Goal: Manage account settings

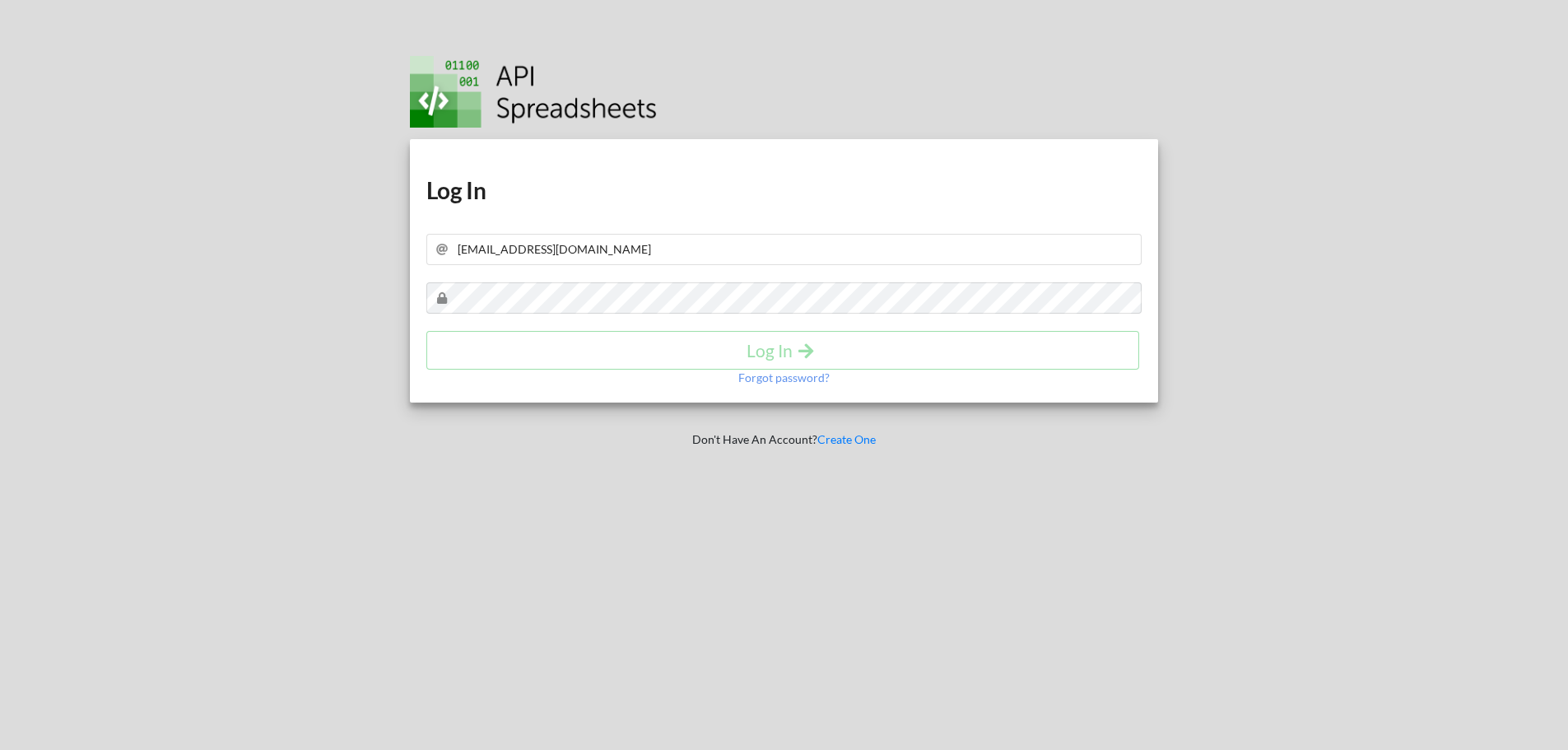
type input "[EMAIL_ADDRESS][DOMAIN_NAME]"
click at [686, 205] on h1 "Log In" at bounding box center [784, 191] width 716 height 30
click at [666, 374] on div "Forgot password?" at bounding box center [784, 377] width 716 height 16
click at [664, 353] on h4 "Log In" at bounding box center [783, 351] width 679 height 21
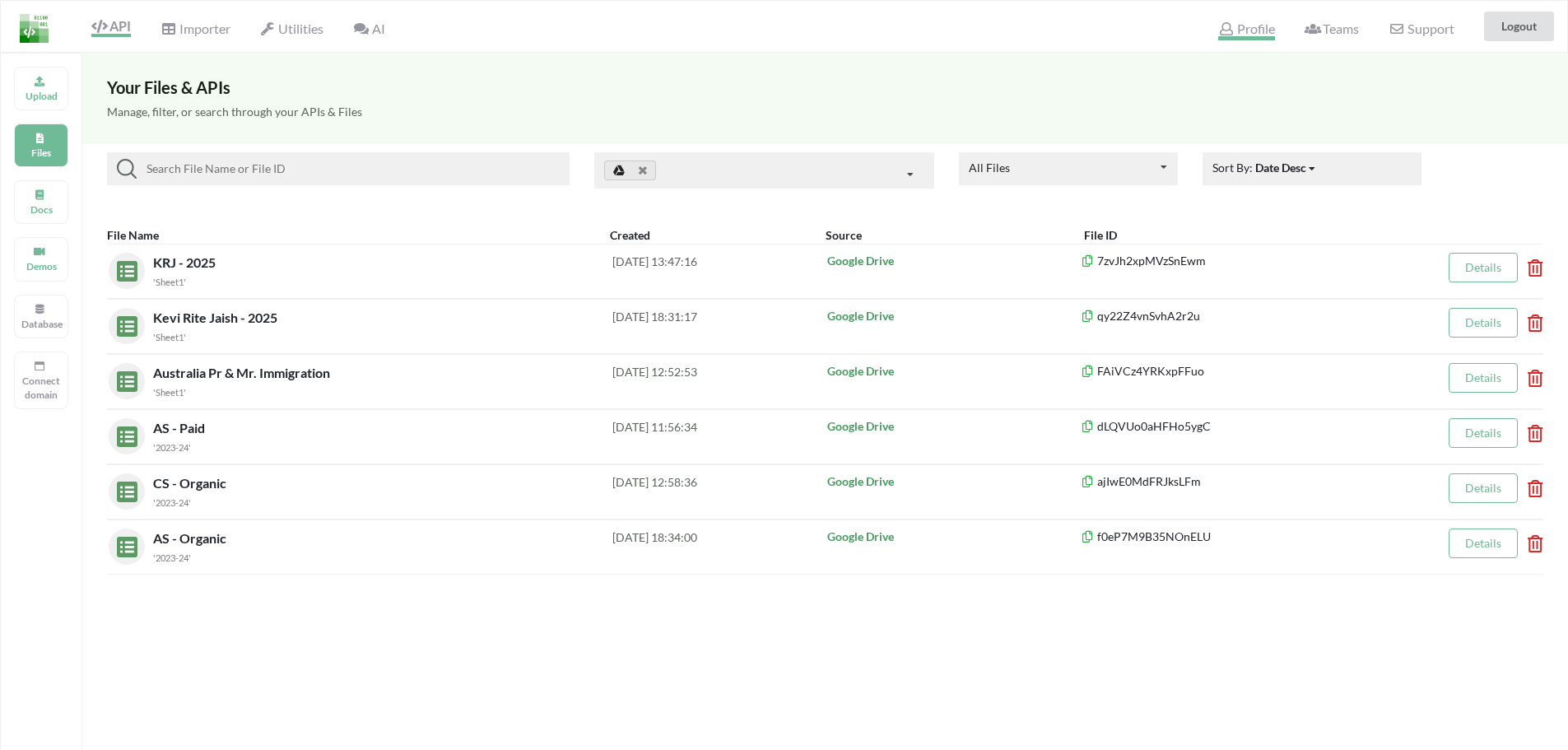
click at [1233, 27] on span "Profile" at bounding box center [1246, 31] width 56 height 20
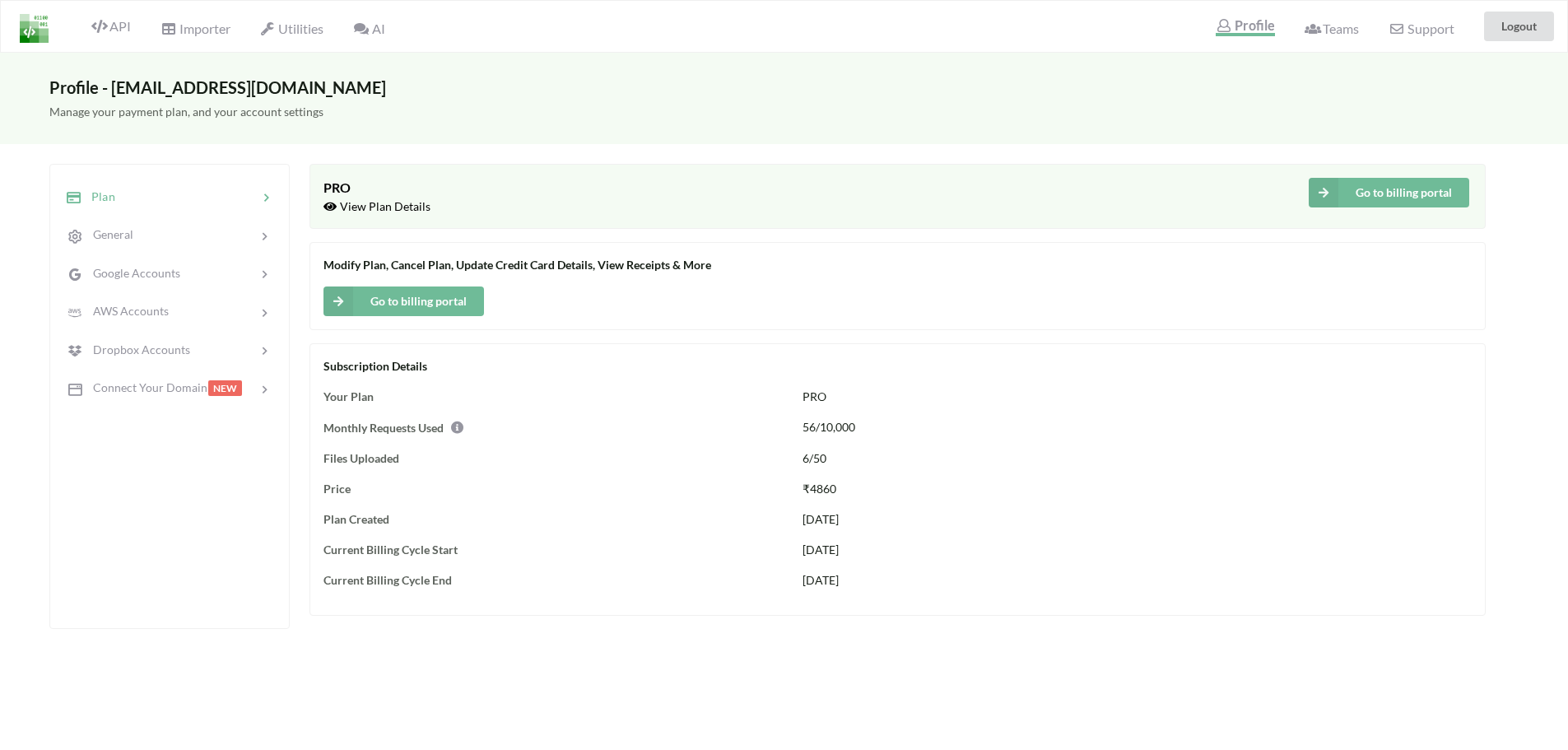
click at [838, 584] on span "16/10/2025" at bounding box center [820, 580] width 36 height 14
click at [359, 210] on span "View Plan Details" at bounding box center [376, 207] width 107 height 14
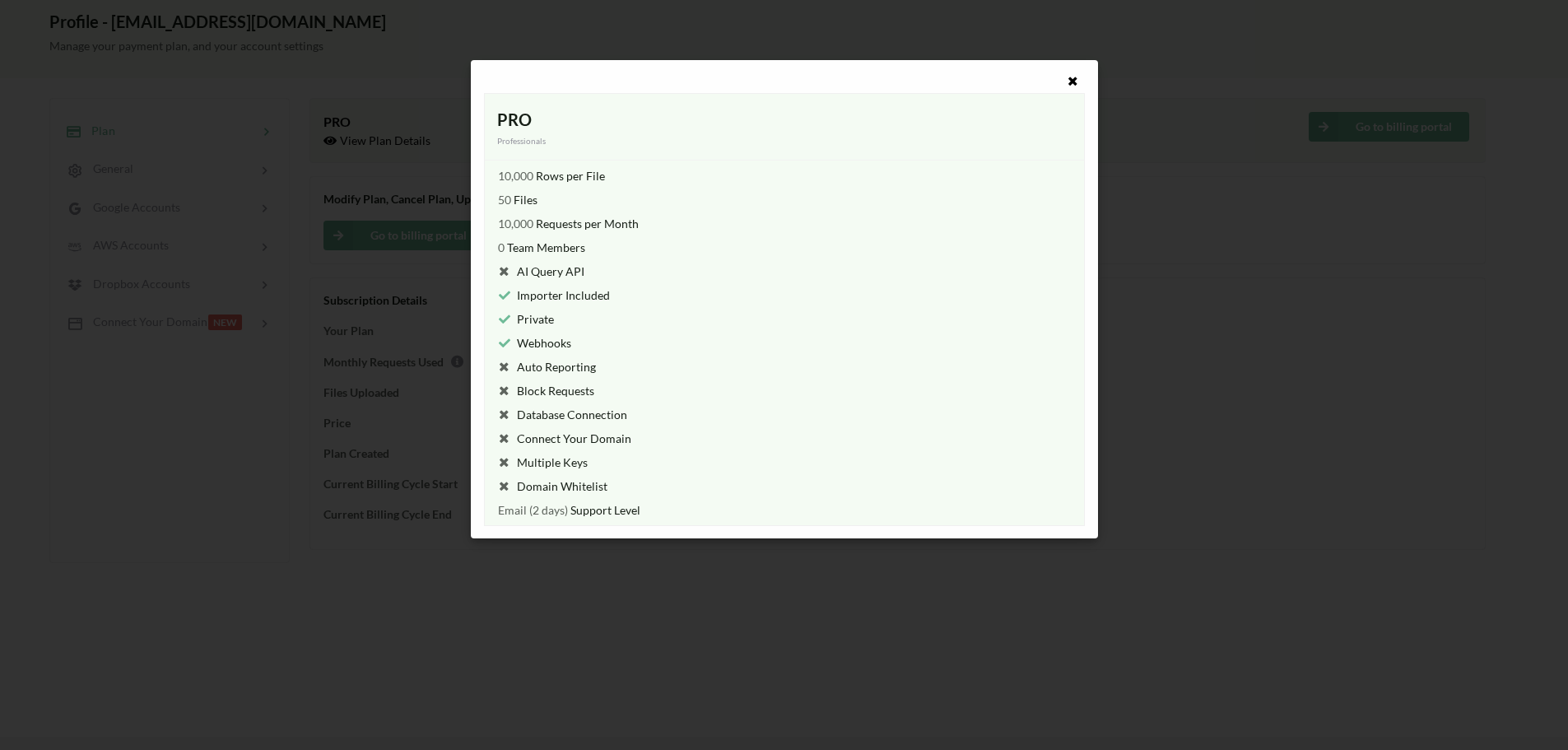
scroll to position [118, 0]
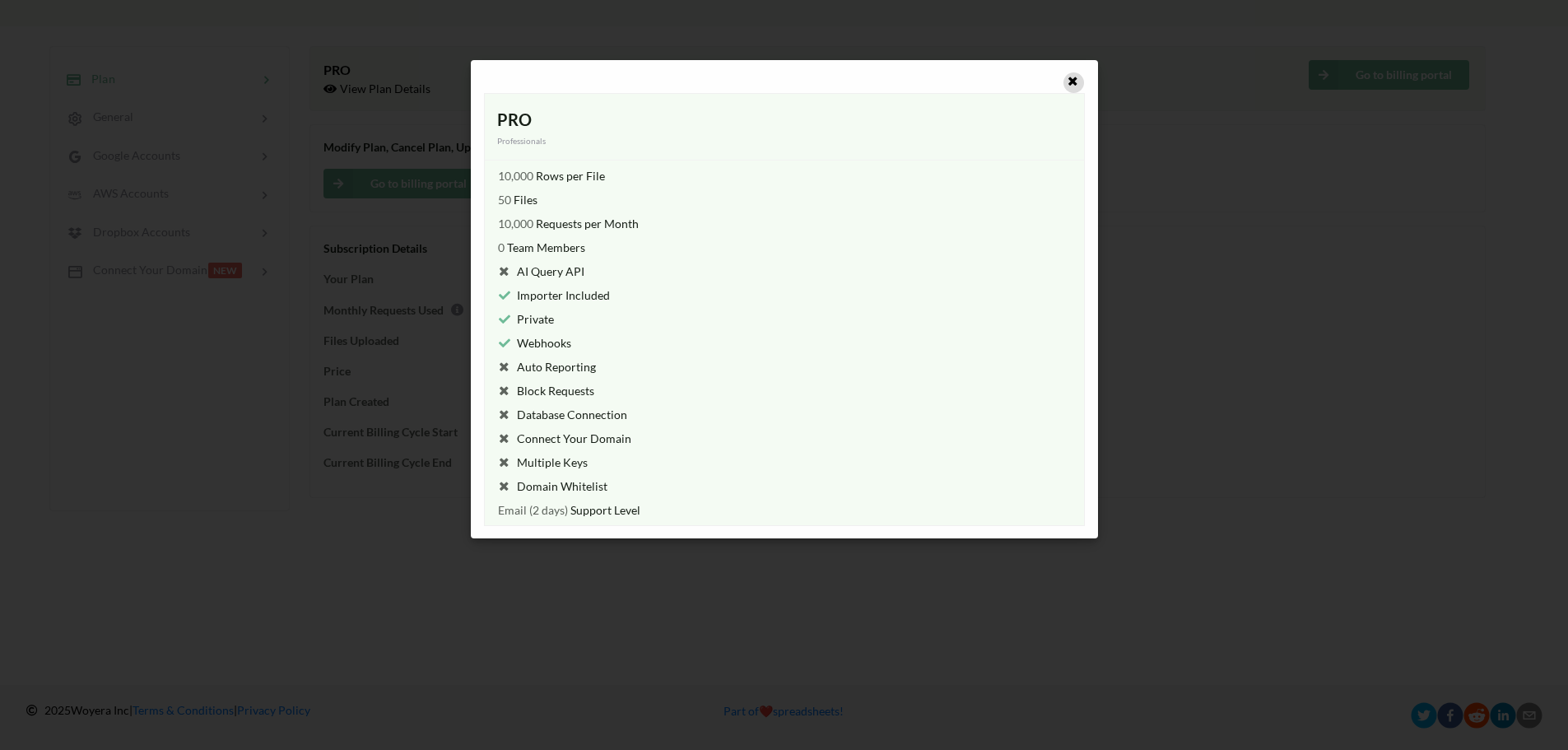
click at [1071, 77] on icon at bounding box center [1073, 79] width 14 height 12
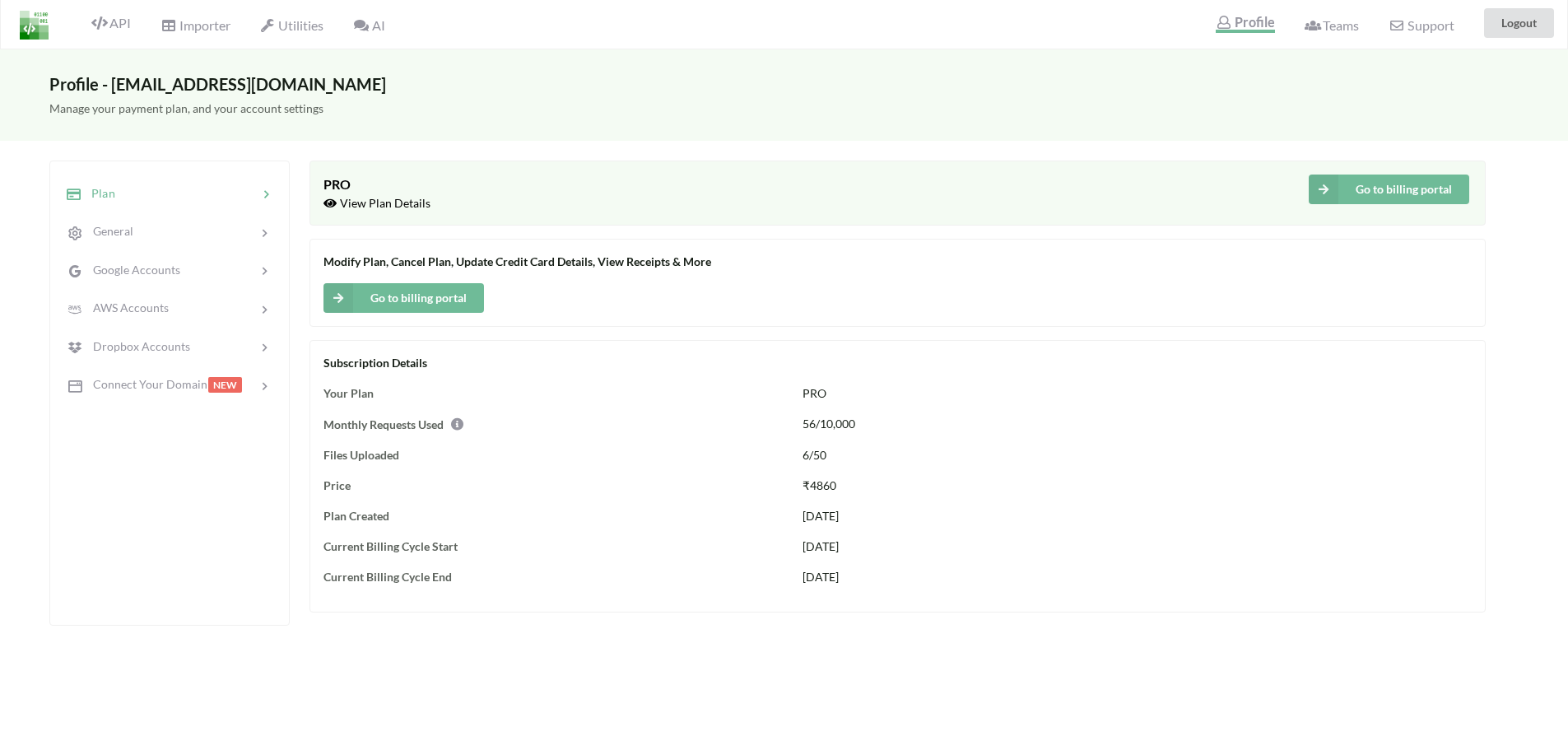
scroll to position [0, 0]
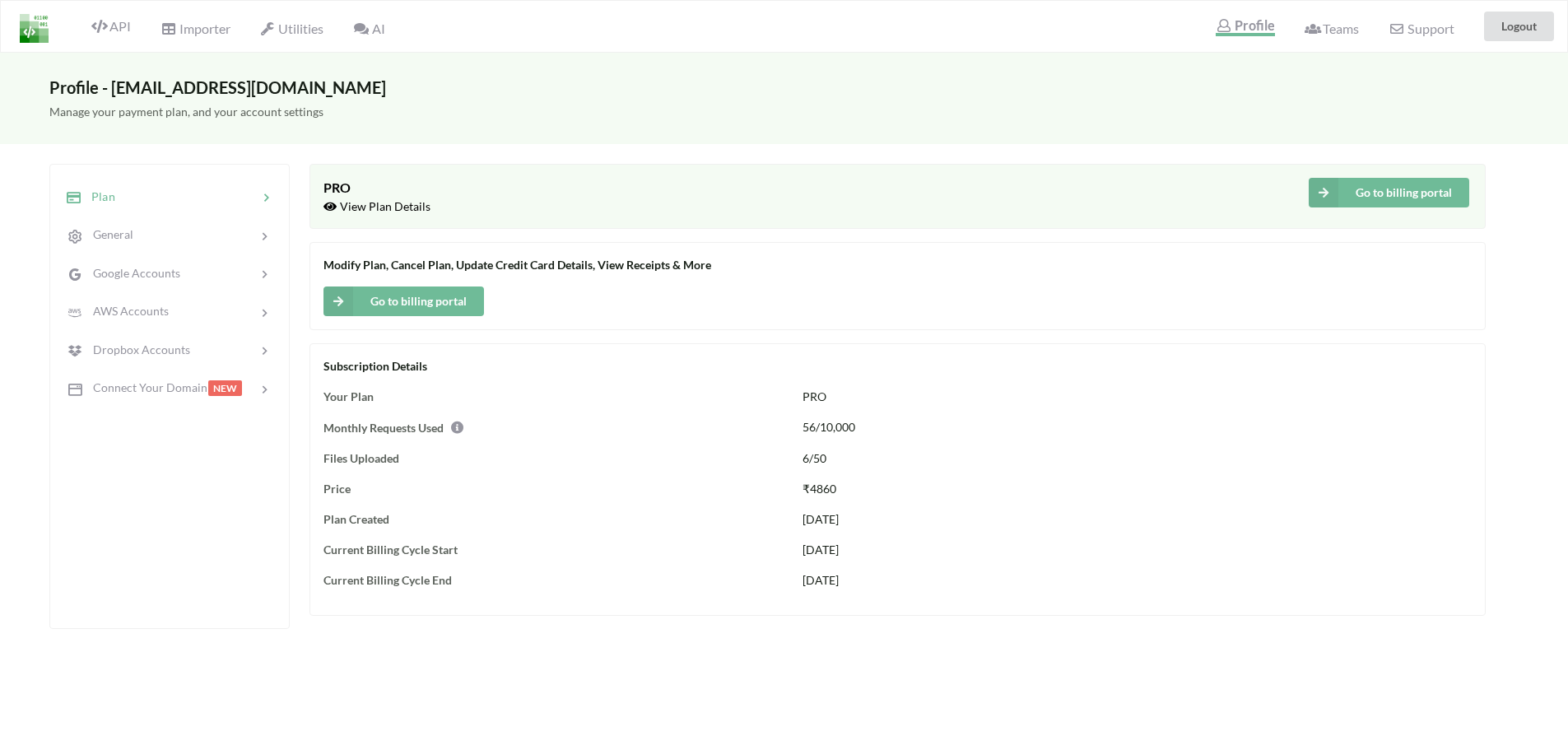
click at [1363, 194] on button "Go to billing portal" at bounding box center [1388, 193] width 161 height 30
